Goal: Find contact information: Find contact information

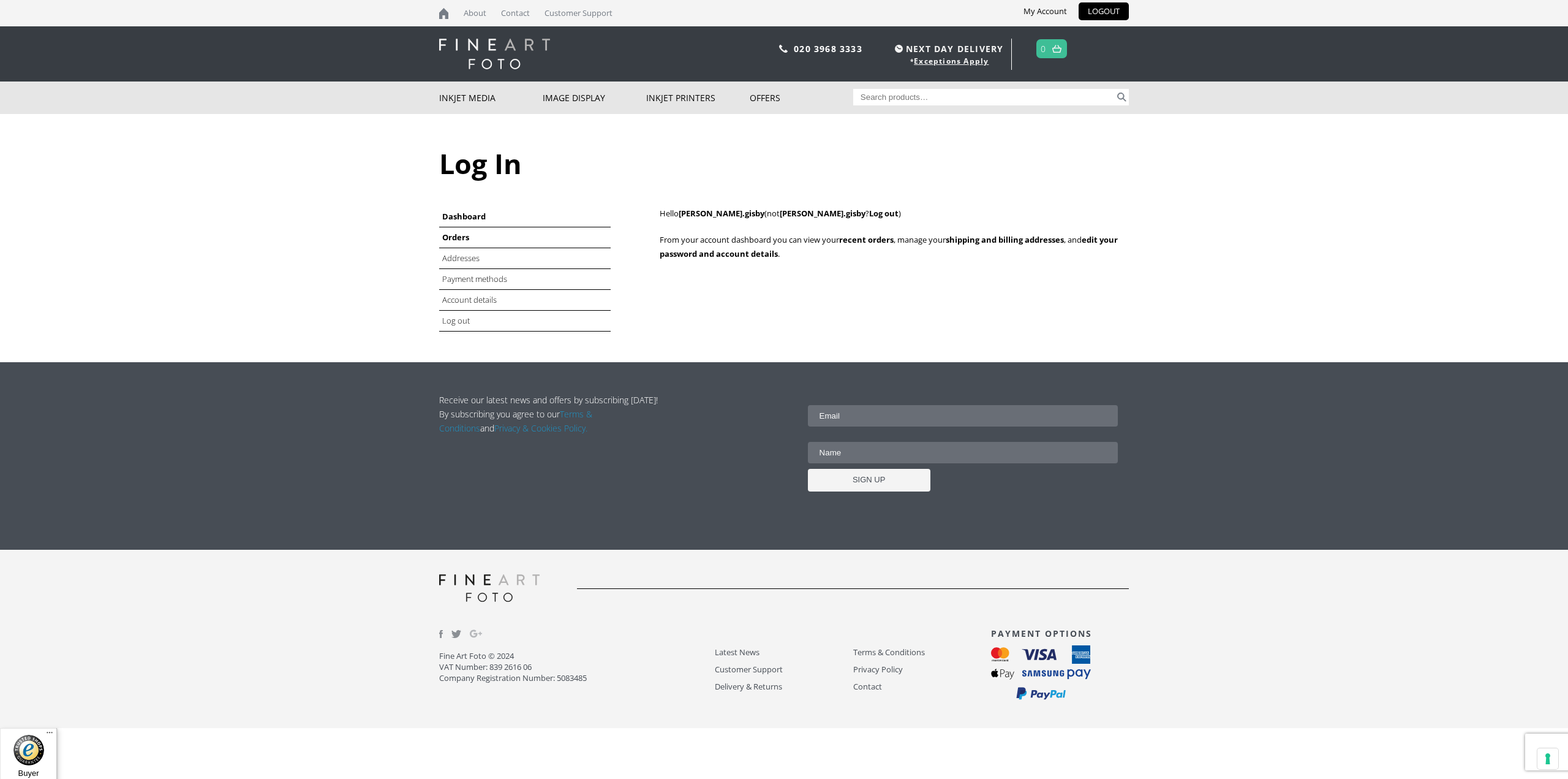
click at [454, 235] on link "Orders" at bounding box center [455, 238] width 27 height 11
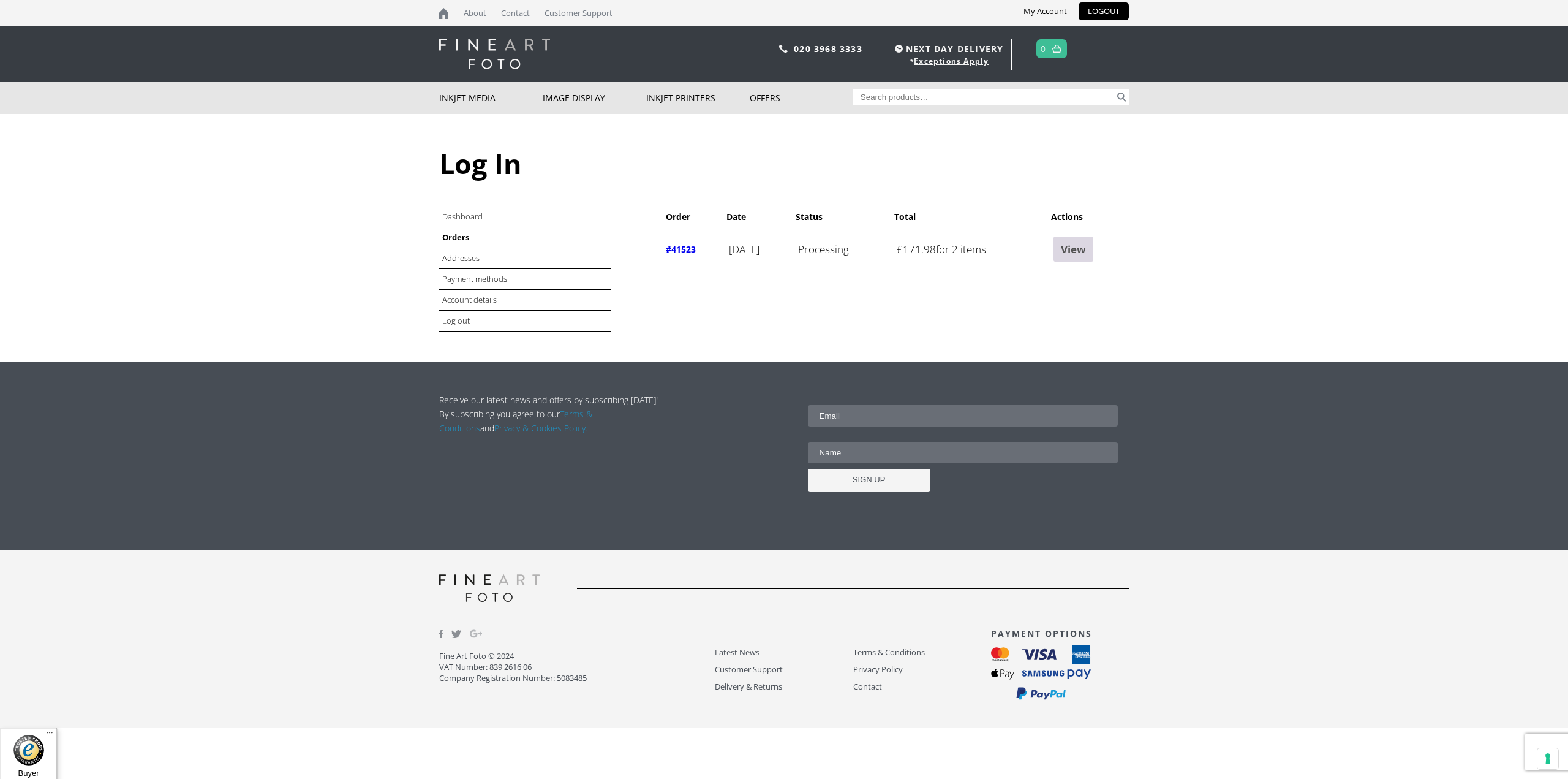
click at [1092, 254] on link "View" at bounding box center [1074, 249] width 40 height 25
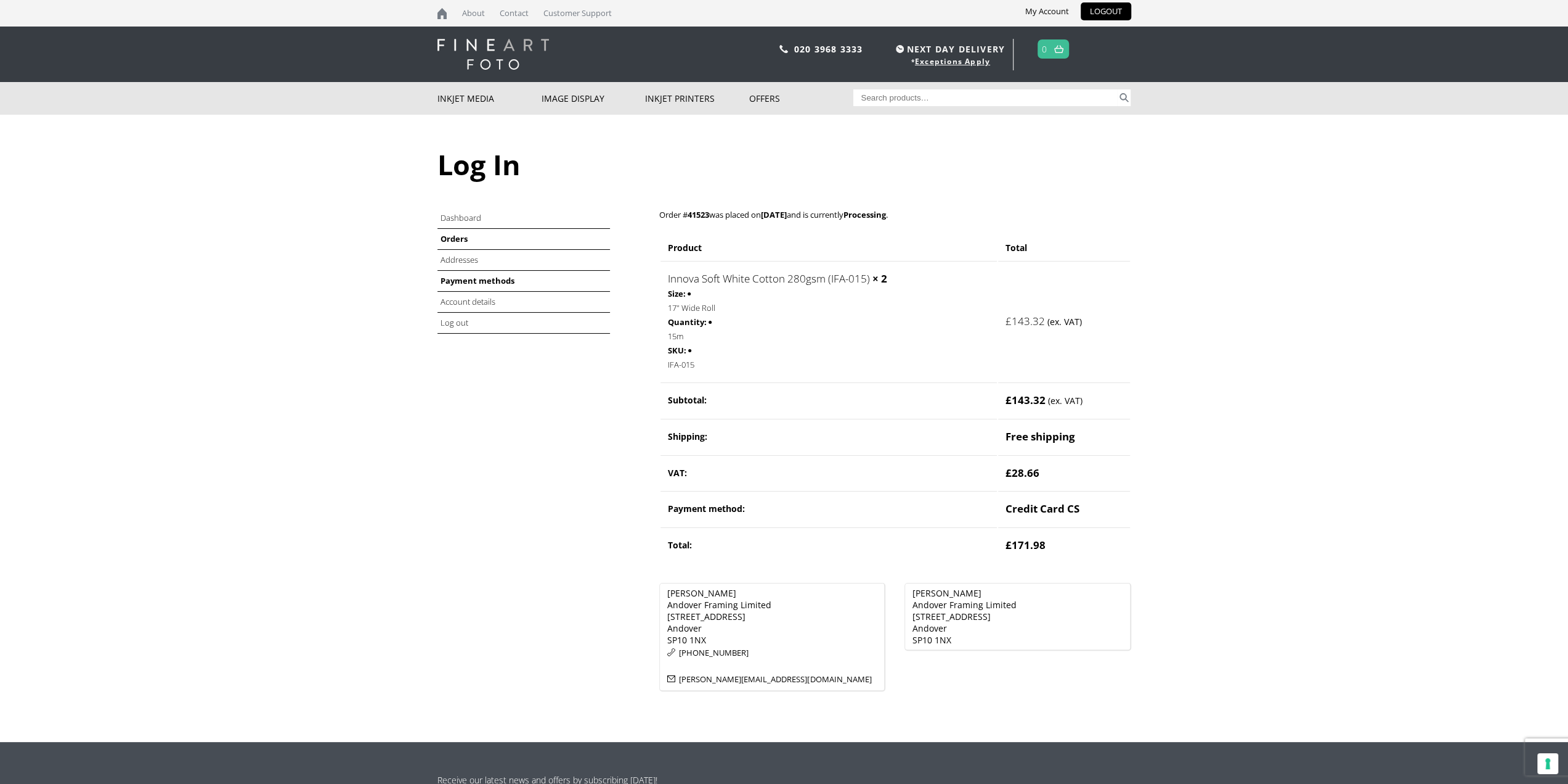
click at [482, 280] on link "Payment methods" at bounding box center [477, 281] width 74 height 12
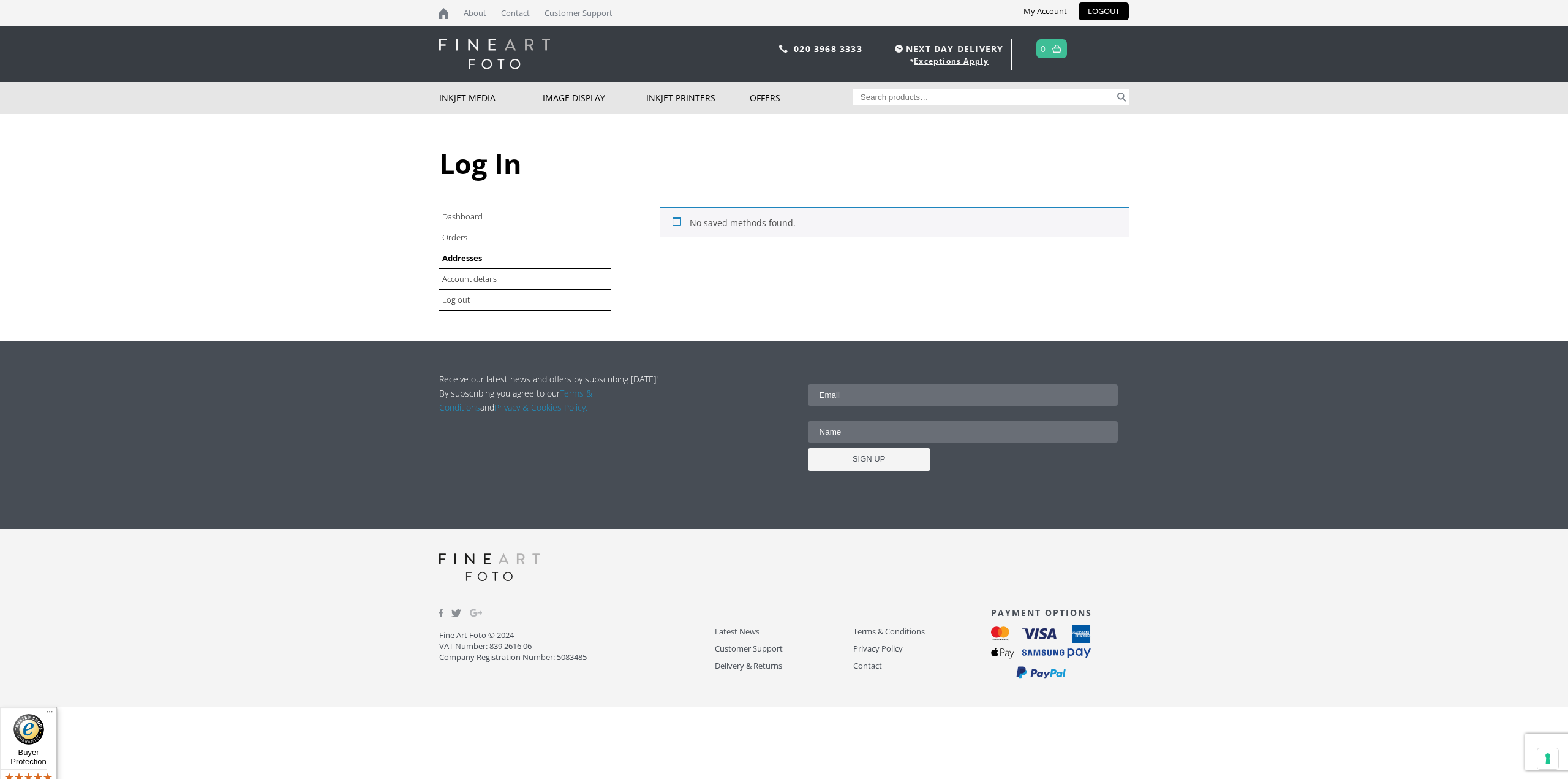
click at [461, 259] on link "Addresses" at bounding box center [462, 258] width 40 height 11
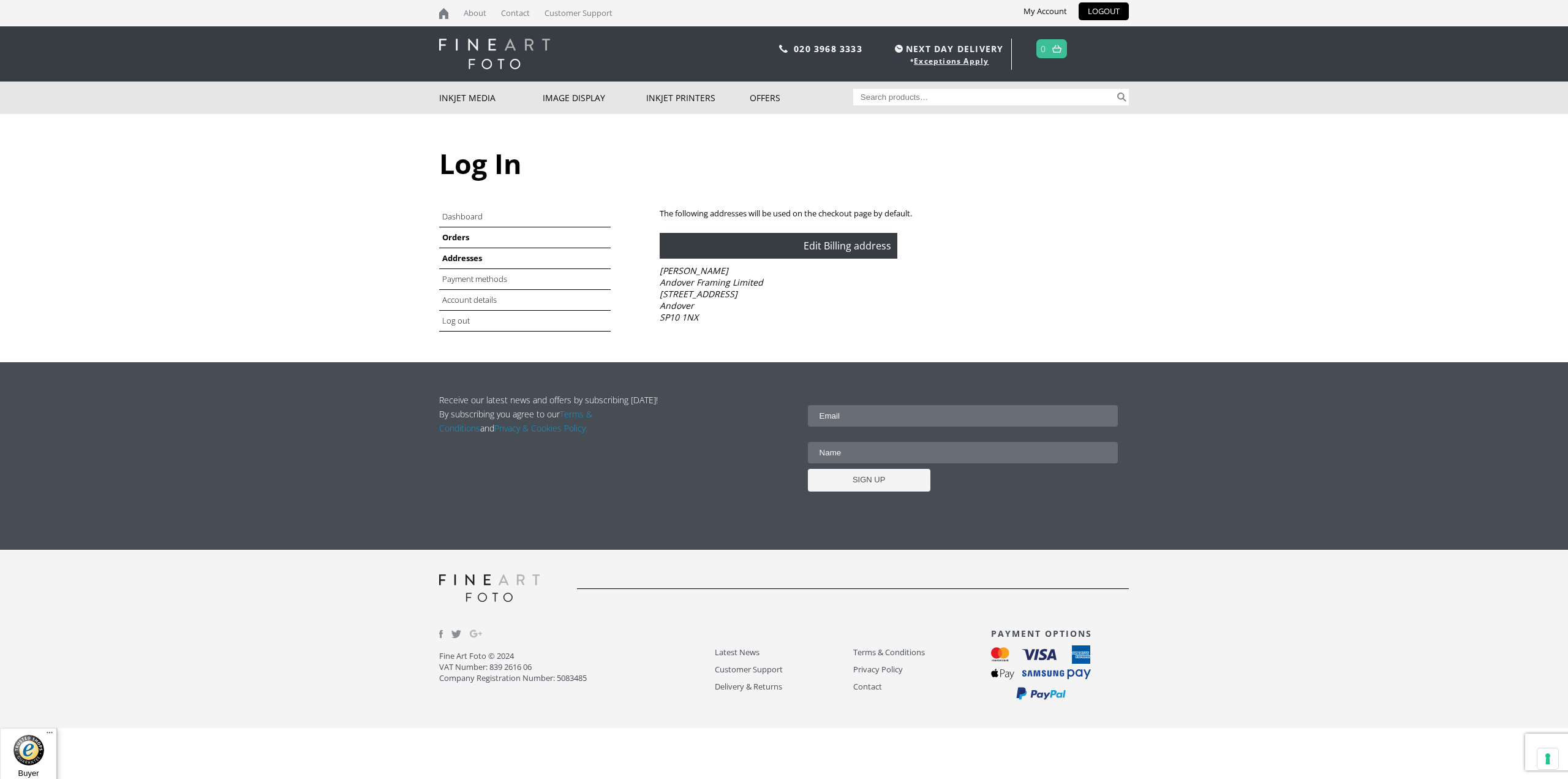
click at [464, 237] on link "Orders" at bounding box center [455, 238] width 27 height 11
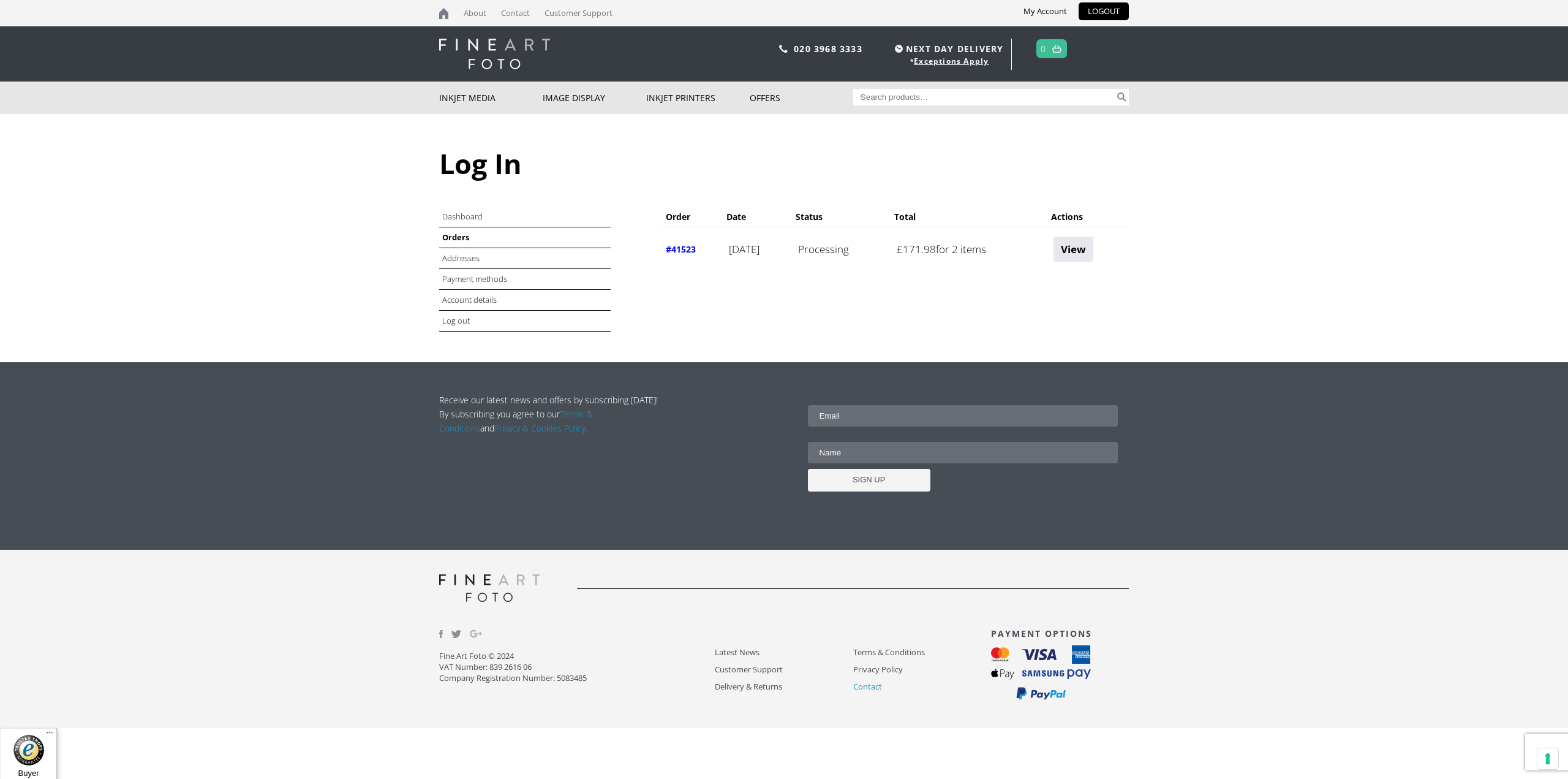
click at [873, 689] on link "Contact" at bounding box center [922, 686] width 137 height 14
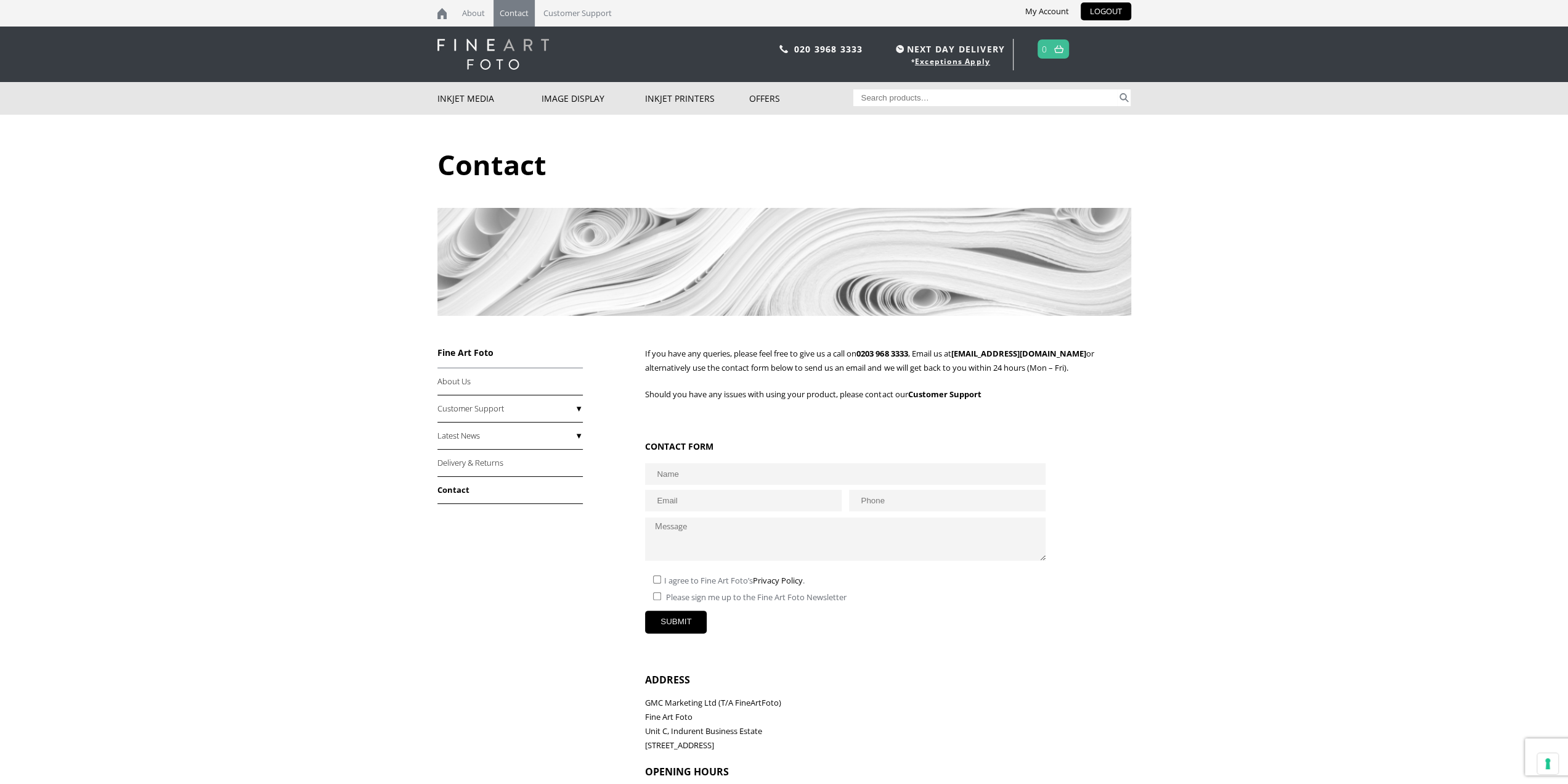
click at [446, 623] on div "Contact If you have any queries, please feel free to give us a call on [PHONE_N…" at bounding box center [784, 479] width 694 height 730
click at [977, 352] on link "[EMAIL_ADDRESS][DOMAIN_NAME]" at bounding box center [1018, 354] width 135 height 12
